Goal: Task Accomplishment & Management: Use online tool/utility

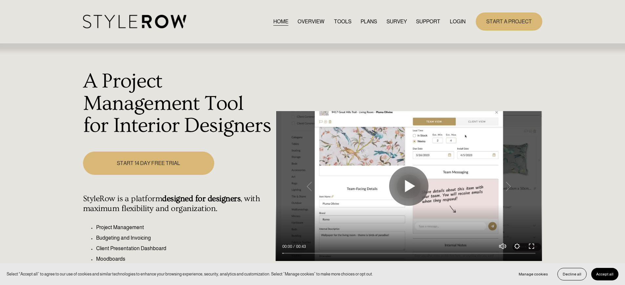
click at [460, 21] on link "LOGIN" at bounding box center [458, 21] width 16 height 9
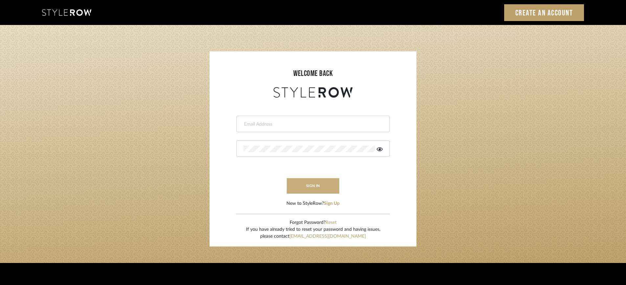
type input "[PERSON_NAME][EMAIL_ADDRESS][DOMAIN_NAME]"
click at [331, 191] on button "sign in" at bounding box center [313, 185] width 53 height 15
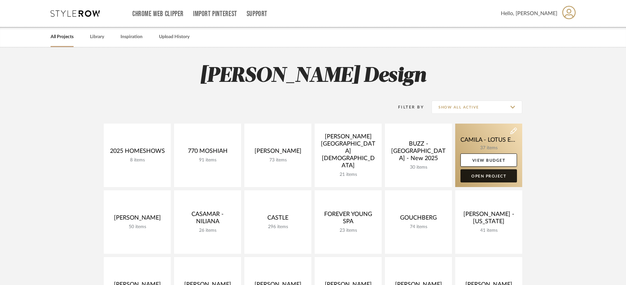
click at [496, 176] on link "Open Project" at bounding box center [488, 175] width 56 height 13
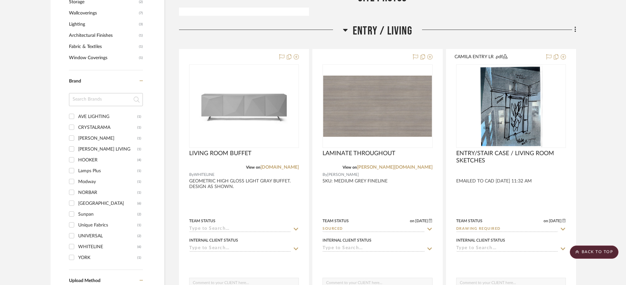
scroll to position [505, 0]
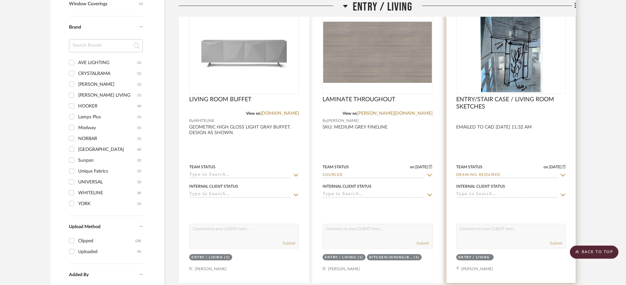
click at [524, 84] on img "0" at bounding box center [510, 52] width 63 height 82
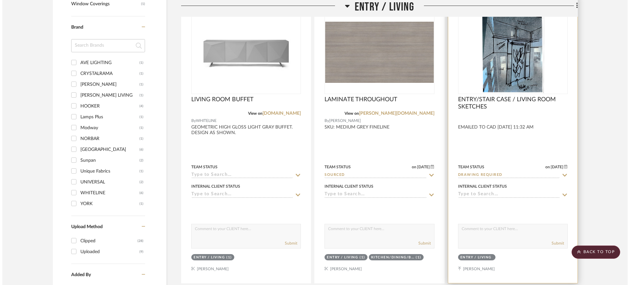
scroll to position [0, 0]
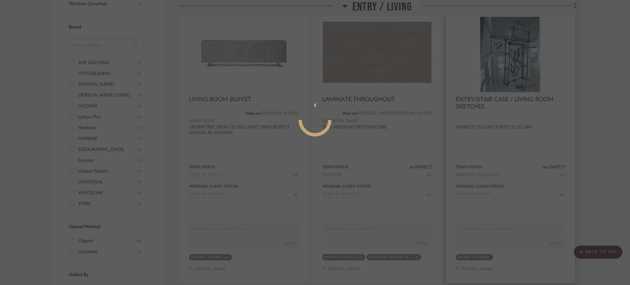
click at [524, 84] on div at bounding box center [315, 142] width 630 height 285
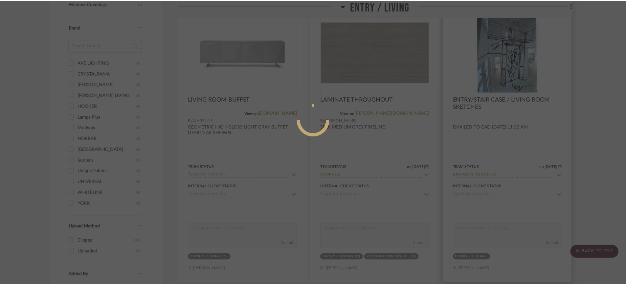
scroll to position [505, 0]
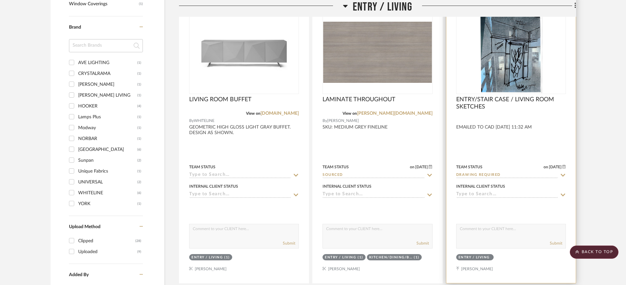
click at [523, 86] on img "0" at bounding box center [510, 52] width 63 height 82
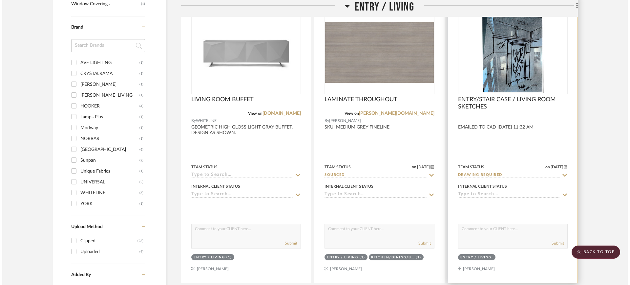
scroll to position [0, 0]
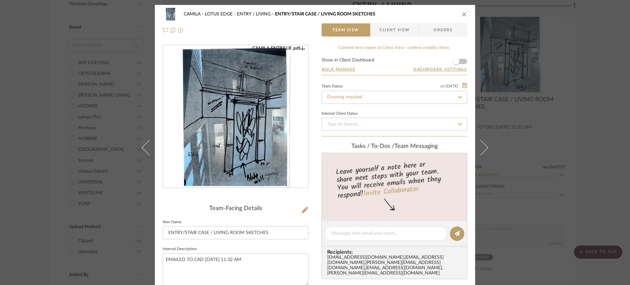
click at [465, 15] on div "CAMILA - LOTUS EDGE ENTRY / LIVING ENTRY/STAIR CASE / LIVING ROOM SKETCHES Team…" at bounding box center [315, 22] width 320 height 34
click at [462, 13] on icon "close" at bounding box center [464, 13] width 5 height 5
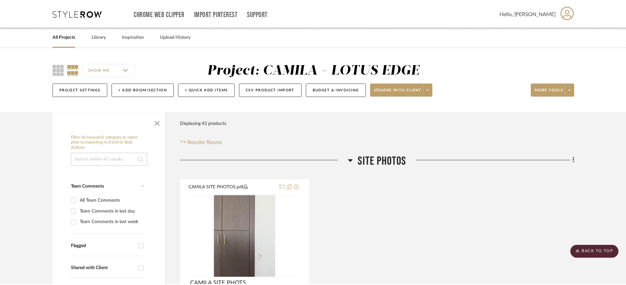
scroll to position [505, 0]
